Goal: Information Seeking & Learning: Learn about a topic

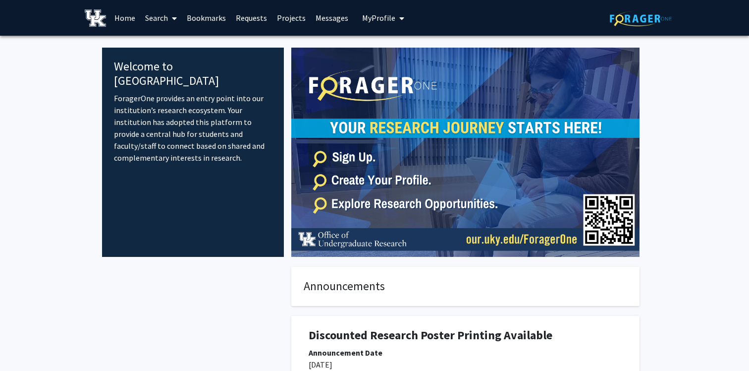
click at [378, 22] on span "My Profile" at bounding box center [378, 18] width 33 height 10
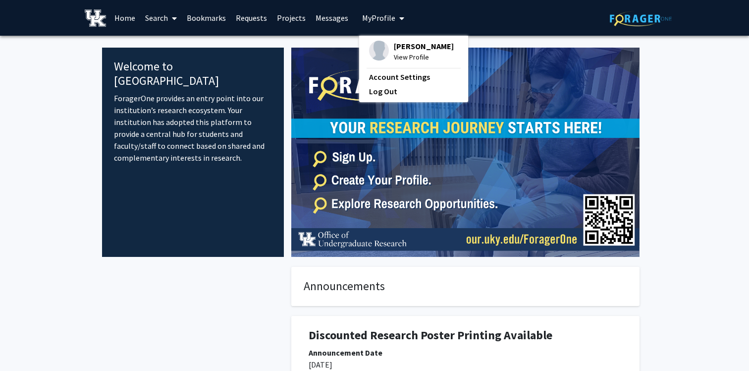
click at [414, 49] on span "[PERSON_NAME]" at bounding box center [424, 46] width 60 height 11
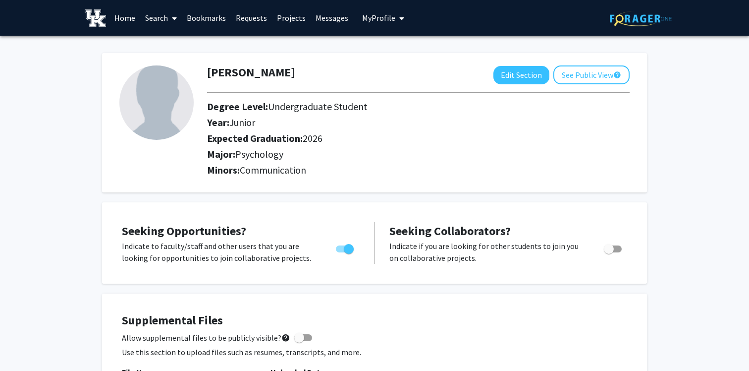
click at [152, 23] on link "Search" at bounding box center [161, 17] width 42 height 35
click at [175, 63] on span "Students" at bounding box center [170, 66] width 60 height 20
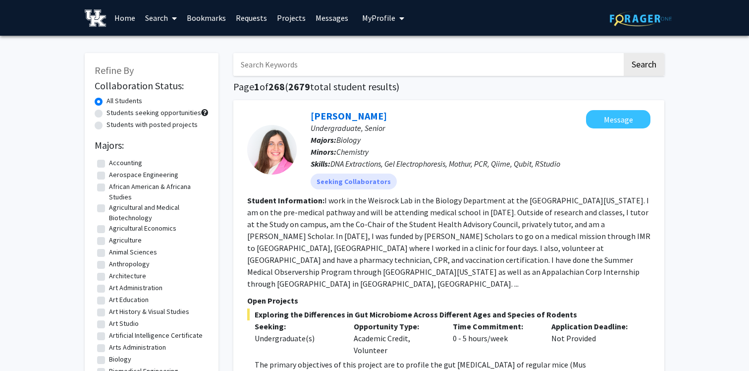
click at [315, 67] on input "Search Keywords" at bounding box center [427, 64] width 389 height 23
type input "psychology"
click at [624, 53] on button "Search" at bounding box center [644, 64] width 41 height 23
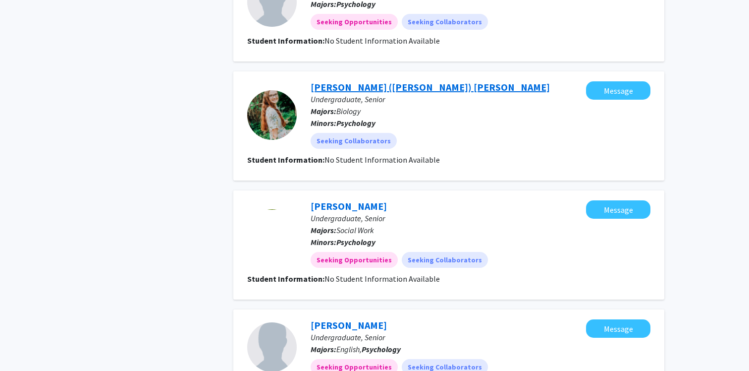
scroll to position [853, 0]
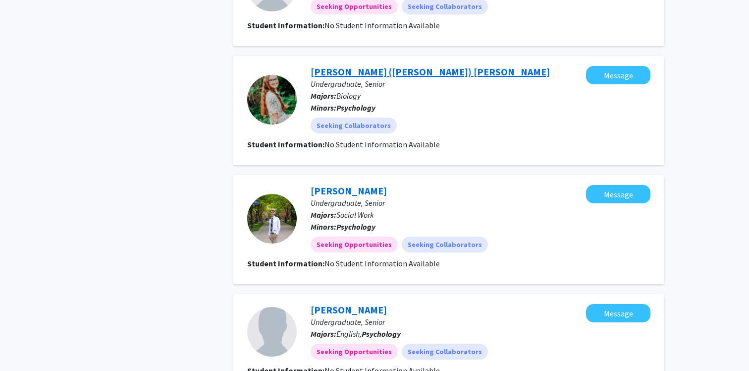
click at [353, 65] on link "[PERSON_NAME] ([PERSON_NAME]) [PERSON_NAME]" at bounding box center [430, 71] width 239 height 12
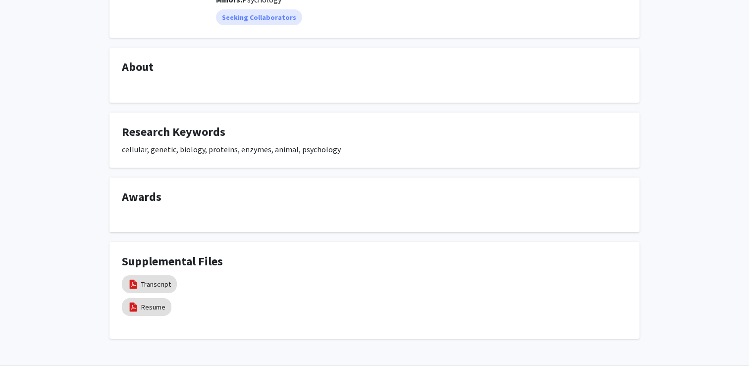
scroll to position [162, 0]
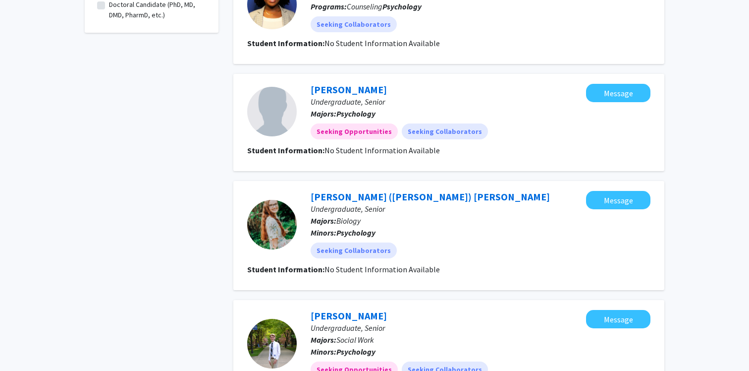
scroll to position [1102, 0]
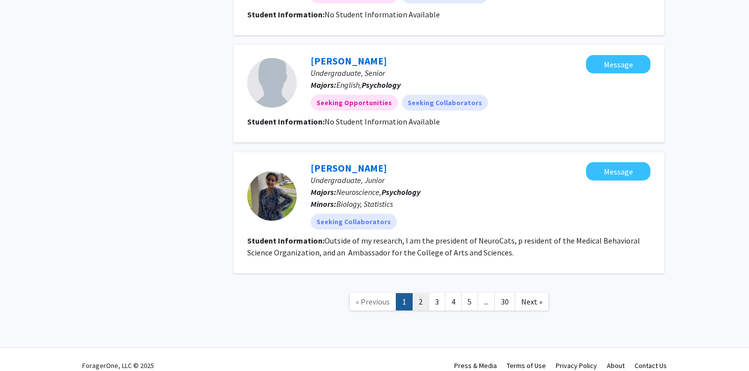
click at [420, 293] on link "2" at bounding box center [420, 301] width 17 height 17
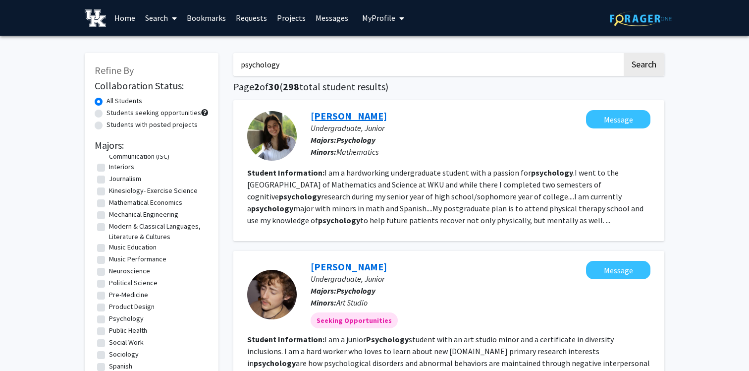
click at [335, 117] on link "[PERSON_NAME]" at bounding box center [349, 116] width 76 height 12
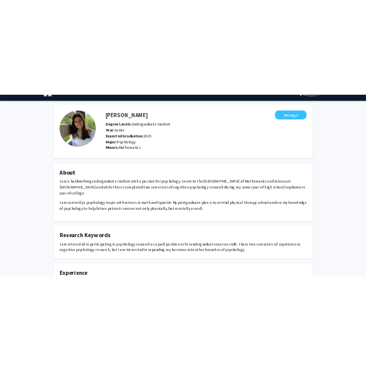
scroll to position [25, 0]
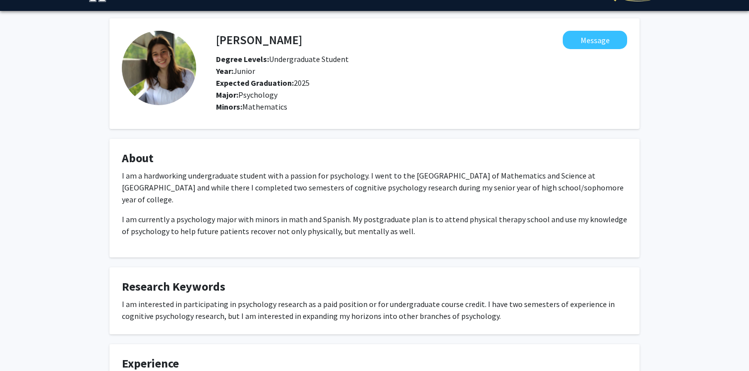
drag, startPoint x: 406, startPoint y: 217, endPoint x: 97, endPoint y: 177, distance: 311.7
click at [97, 178] on div "[PERSON_NAME] Message Degree Levels: Undergraduate Student Year: Junior Expecte…" at bounding box center [374, 328] width 749 height 635
copy div "I am a hardworking undergraduate student with a passion for psychology. I went …"
click at [197, 233] on fg-card "About I am a hardworking undergraduate student with a passion for psychology. I…" at bounding box center [375, 198] width 530 height 118
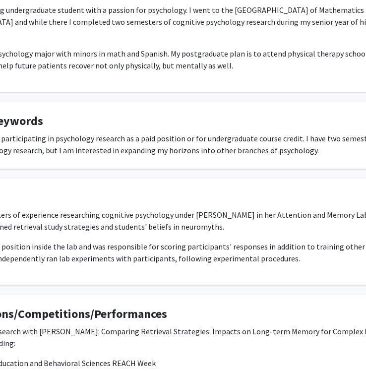
scroll to position [190, 117]
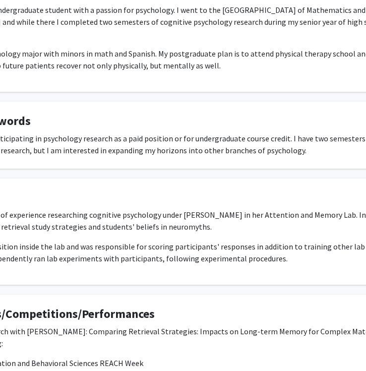
click at [294, 214] on p "I have two semesters of experience researching cognitive psychology under [PERS…" at bounding box center [179, 221] width 505 height 24
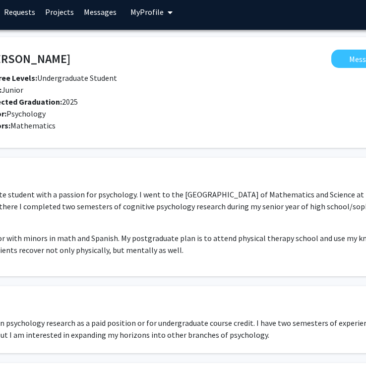
scroll to position [6, 128]
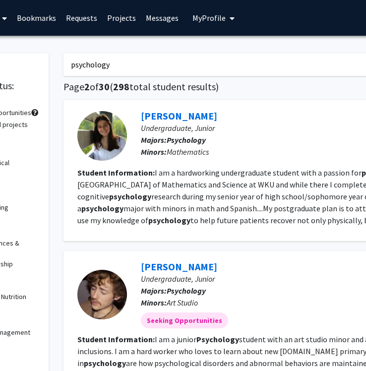
scroll to position [0, 102]
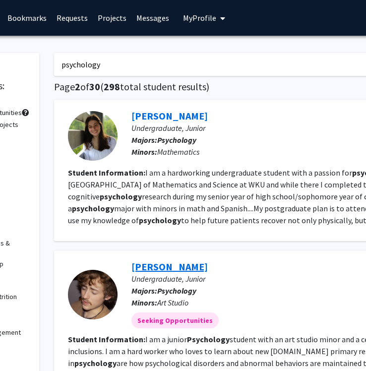
click at [190, 263] on link "[PERSON_NAME]" at bounding box center [169, 266] width 76 height 12
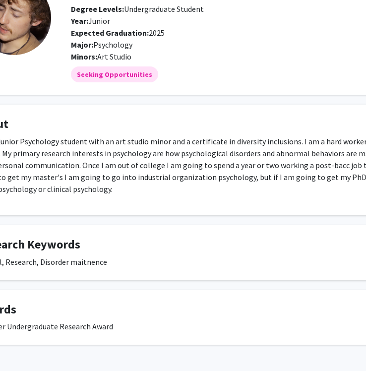
scroll to position [75, 0]
